Goal: Check status: Check status

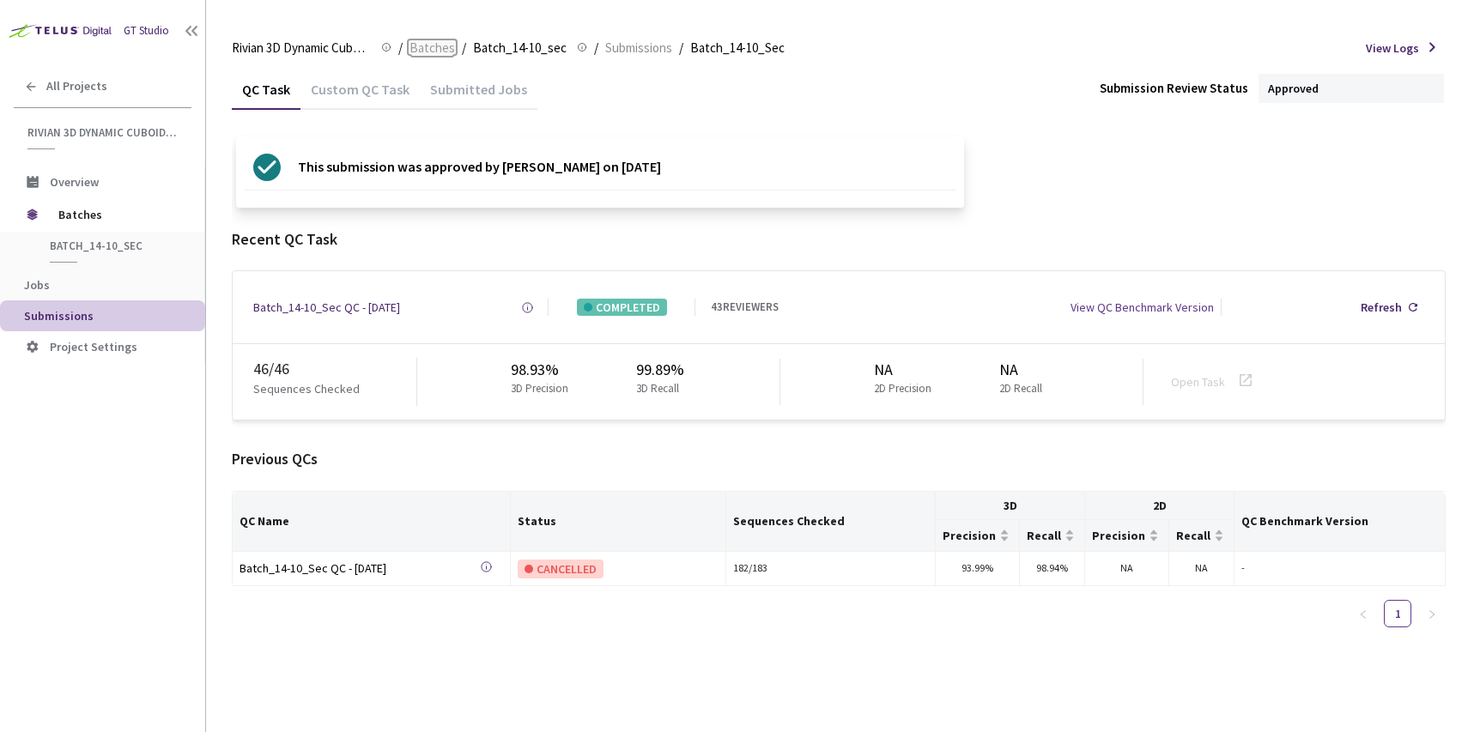
click at [423, 50] on span "Batches" at bounding box center [433, 48] width 46 height 21
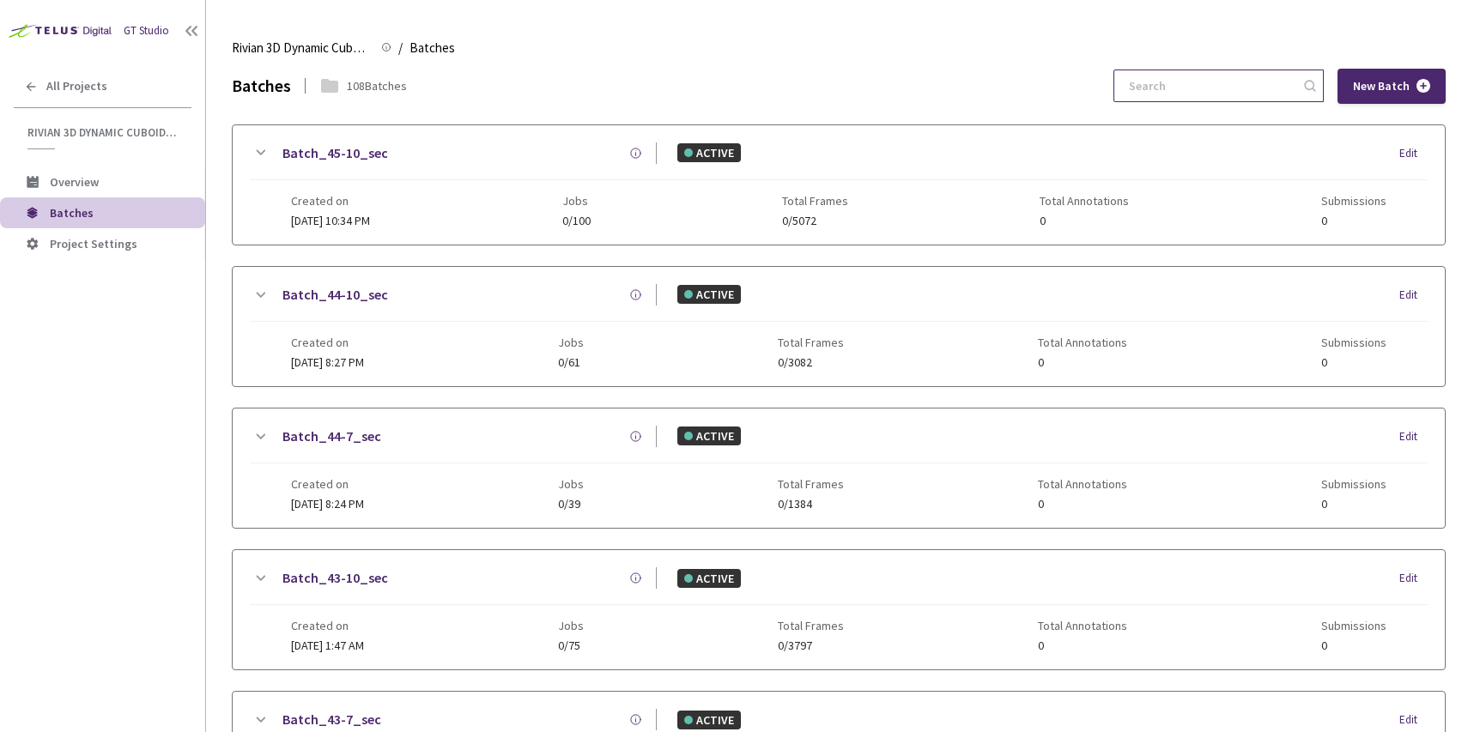
click at [1191, 85] on input at bounding box center [1210, 85] width 183 height 31
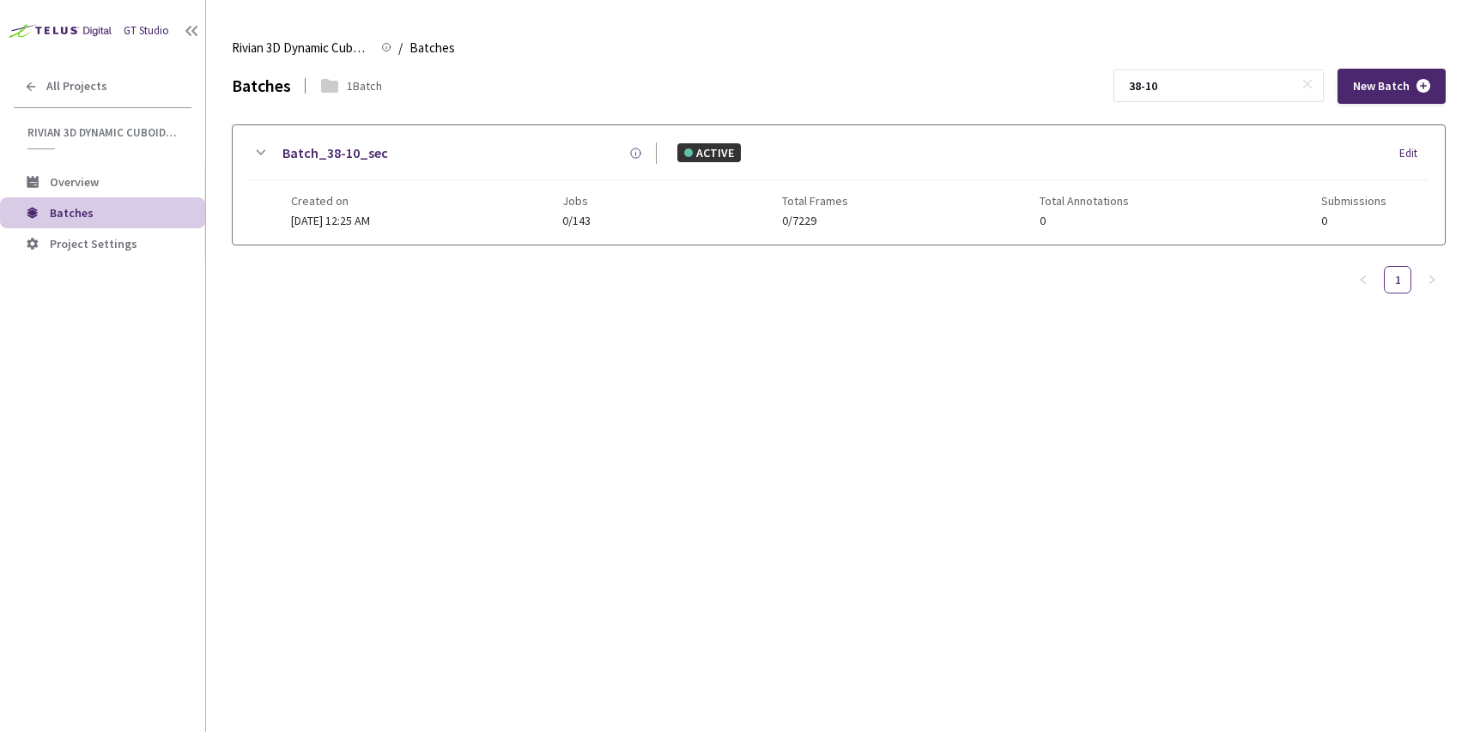
type input "38-10"
click at [801, 177] on div "Batch_38-10_sec ACTIVE Edit" at bounding box center [839, 162] width 1178 height 38
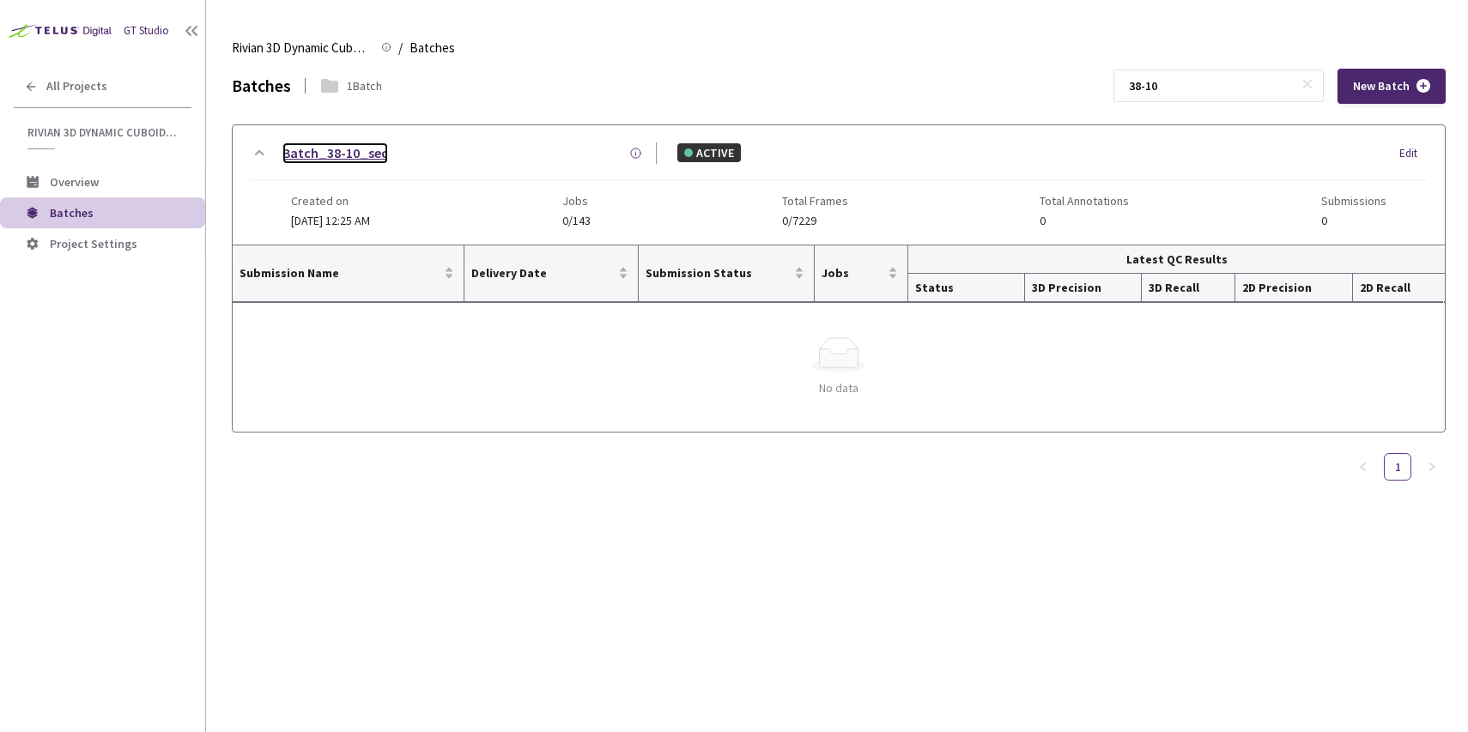
click at [324, 155] on link "Batch_38-10_sec" at bounding box center [336, 153] width 106 height 21
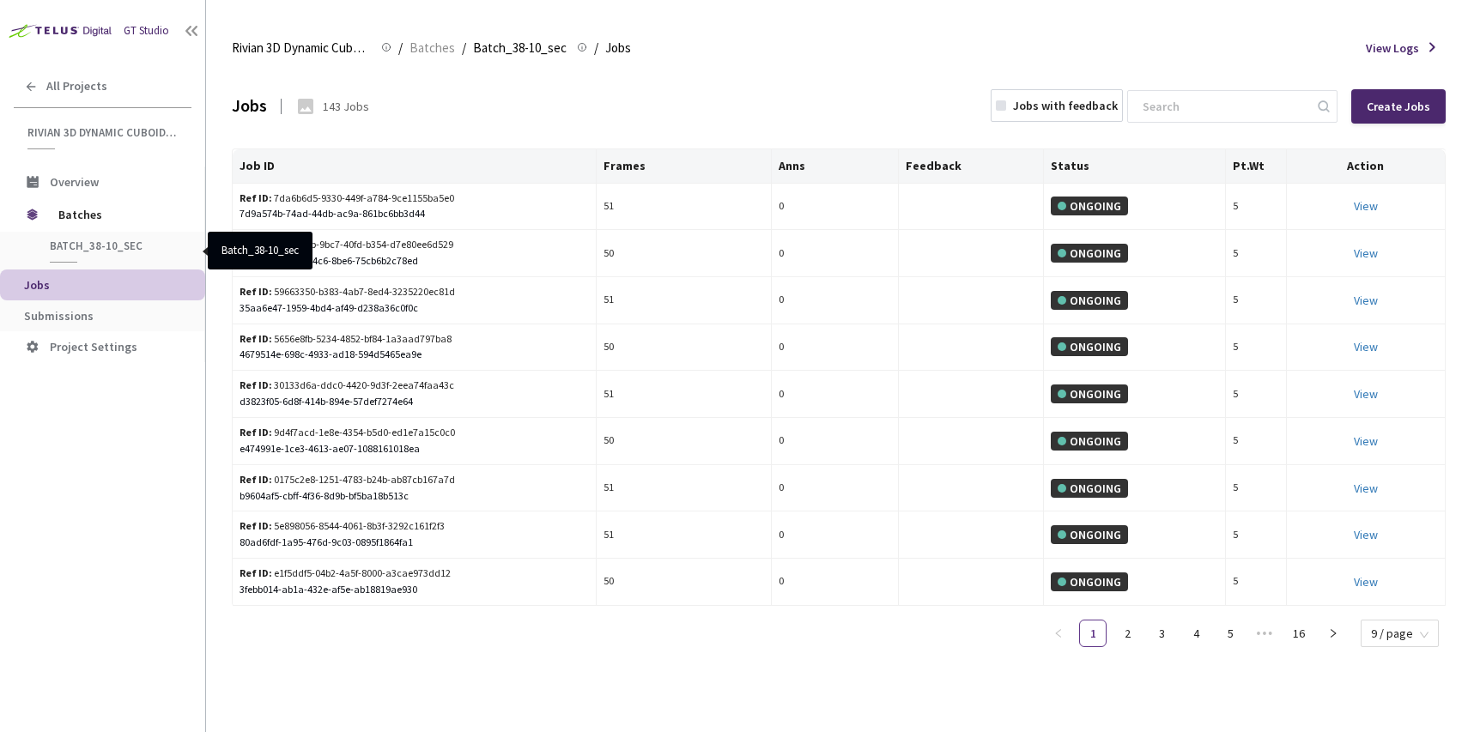
click at [125, 246] on span "Batch_38-10_sec" at bounding box center [113, 246] width 127 height 15
click at [82, 255] on div "Batch_38-10_sec" at bounding box center [105, 251] width 156 height 24
click at [80, 313] on span "Submissions" at bounding box center [59, 315] width 70 height 15
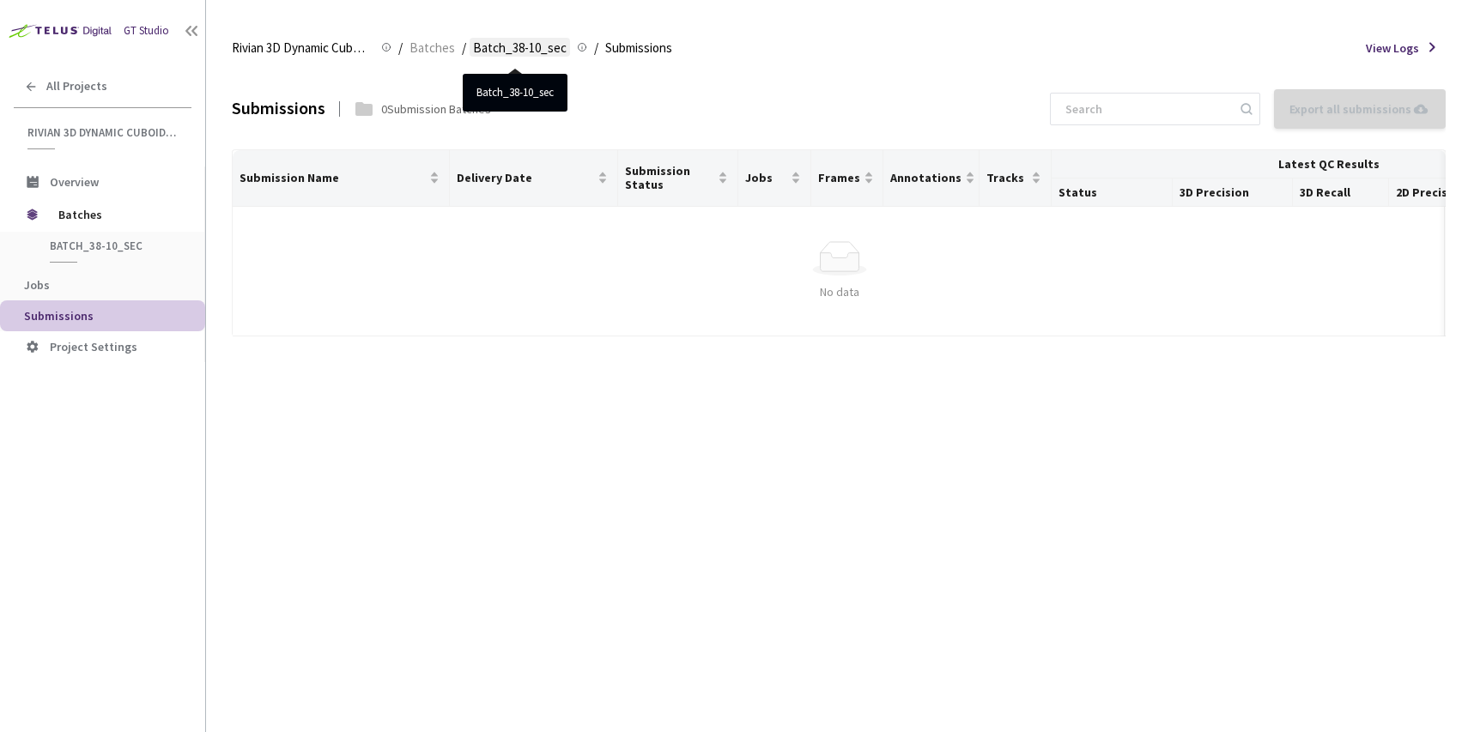
click at [504, 46] on span "Batch_38-10_sec" at bounding box center [520, 48] width 94 height 21
click at [412, 58] on div "Rivian 3D Dynamic Cuboids[2024-25] Rivian 3D Dynamic Cuboids[2024-25] / Batches…" at bounding box center [839, 47] width 1214 height 41
click at [527, 52] on span "Batch_38-10_sec" at bounding box center [520, 48] width 94 height 21
click at [416, 47] on span "Batches" at bounding box center [433, 48] width 46 height 21
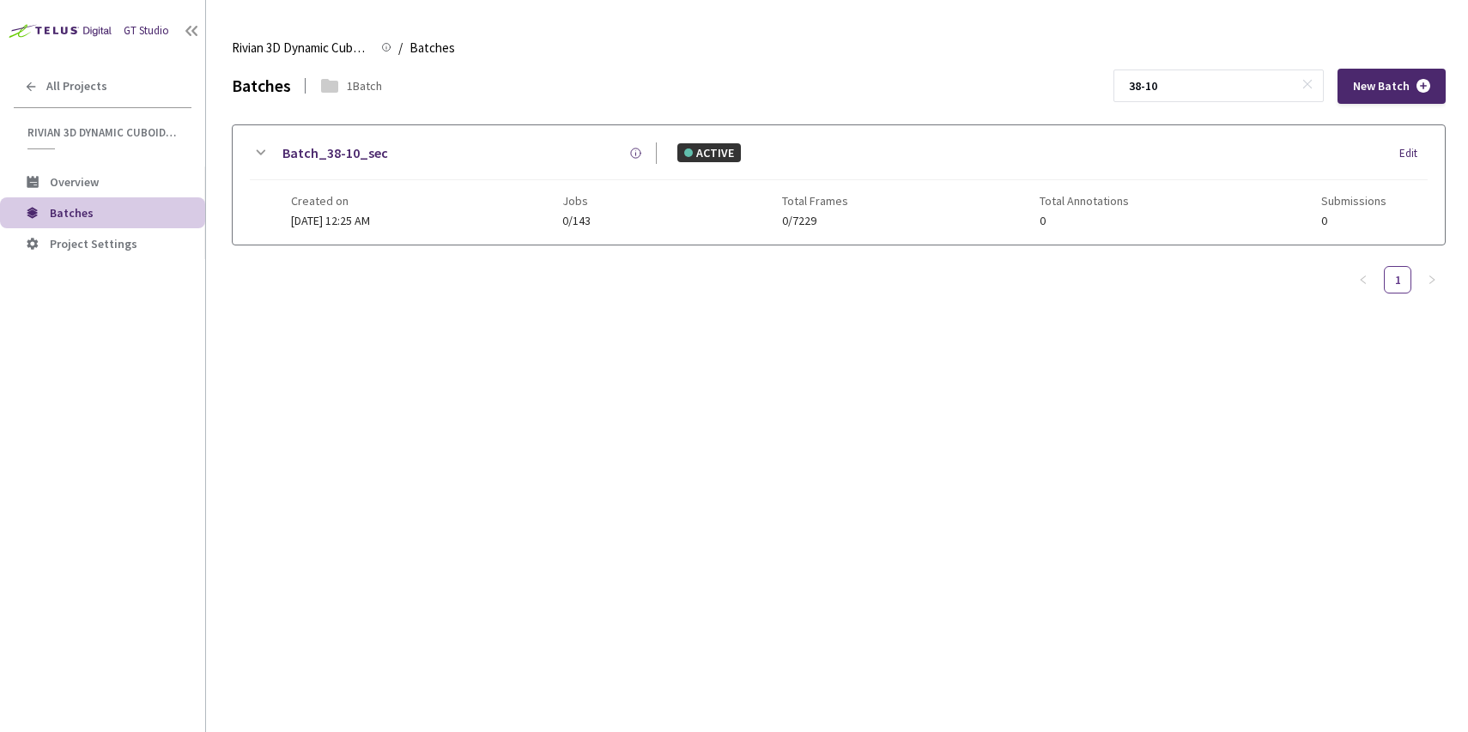
click at [591, 218] on span "0/143" at bounding box center [576, 221] width 28 height 13
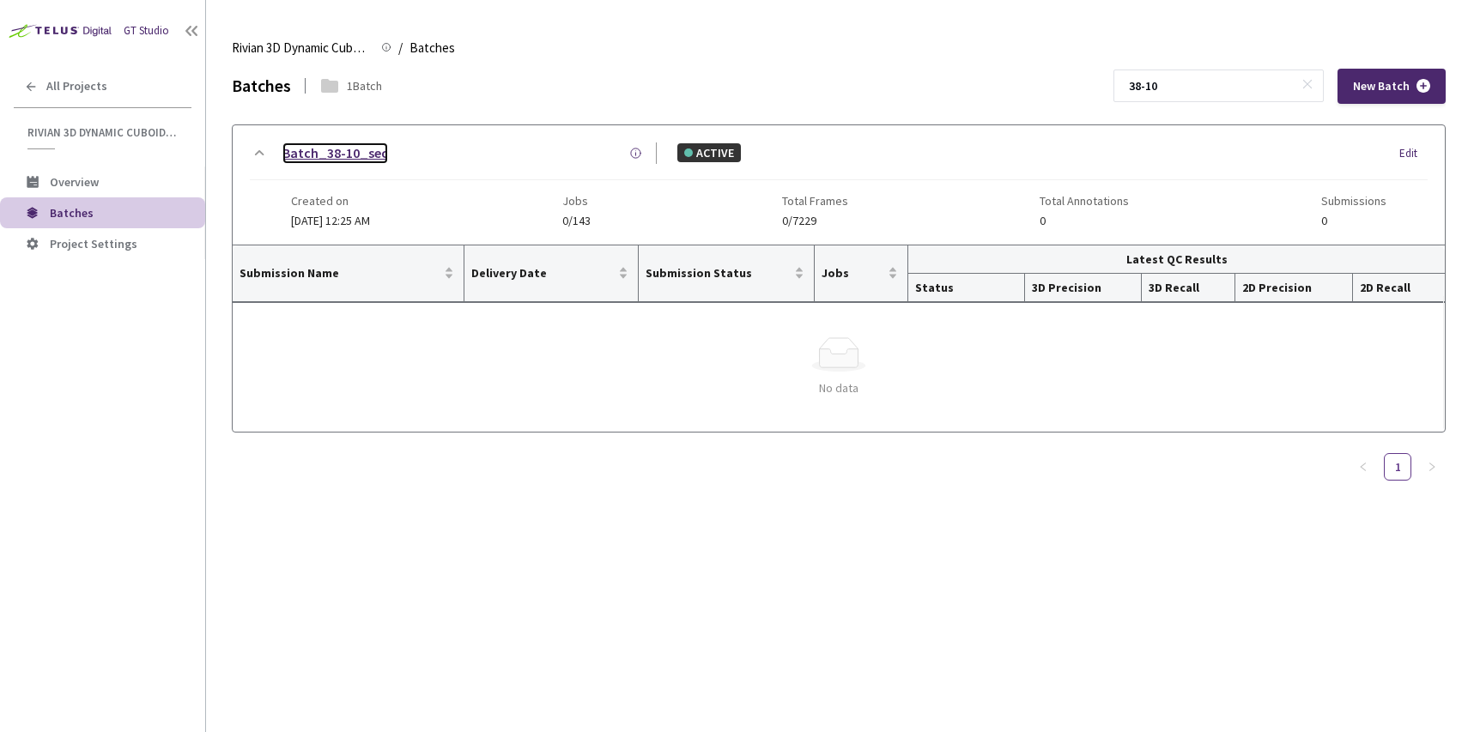
click at [323, 155] on link "Batch_38-10_sec" at bounding box center [336, 153] width 106 height 21
